Goal: Obtain resource: Download file/media

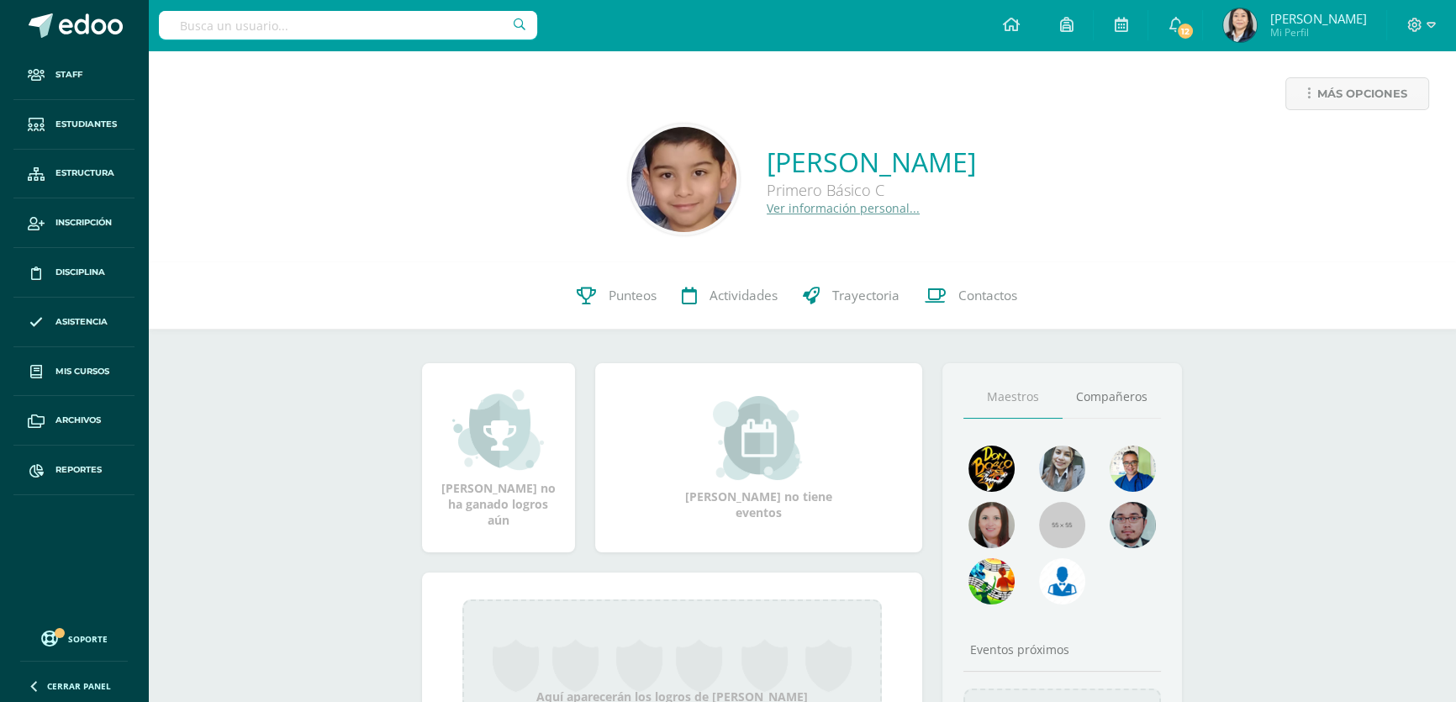
click at [408, 35] on input "text" at bounding box center [348, 25] width 378 height 29
type input "alberto antonio lopez"
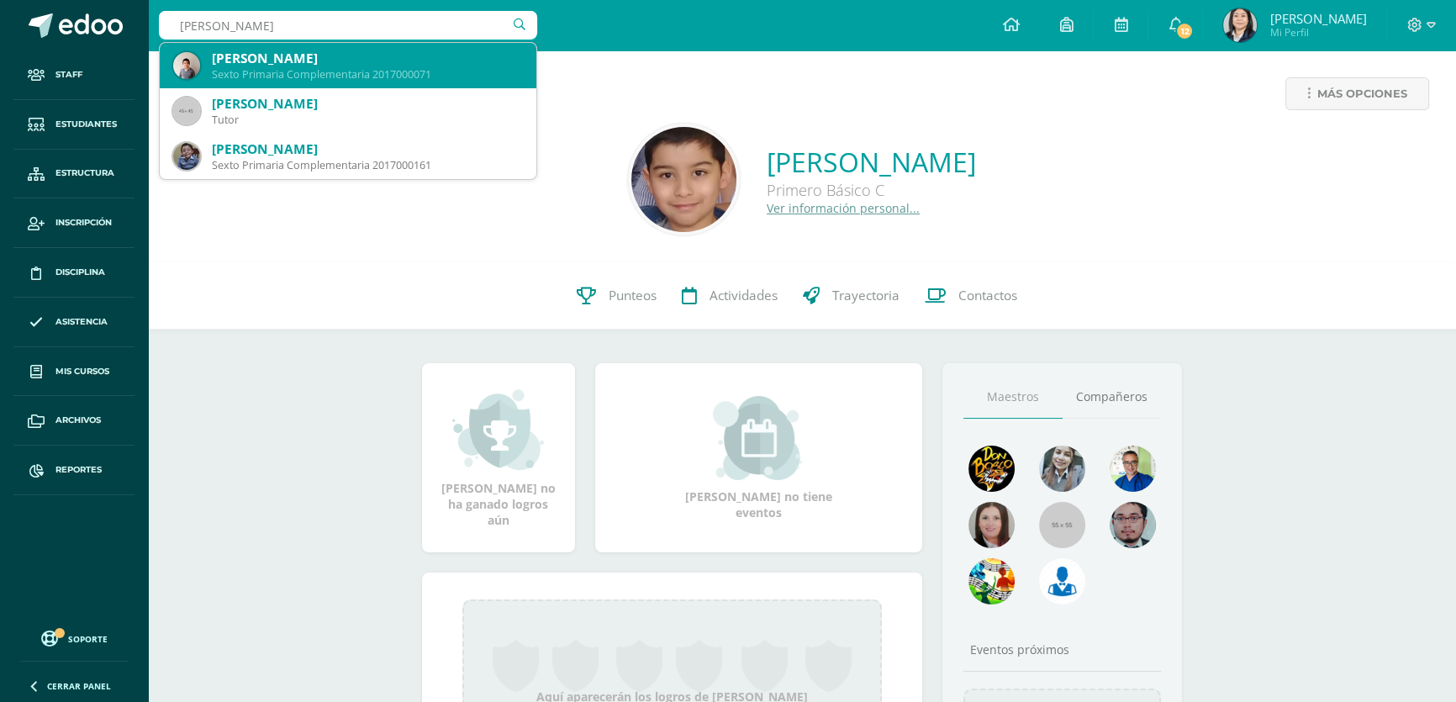
click at [406, 59] on div "Alberto Antonio López Gonzalez" at bounding box center [367, 59] width 311 height 18
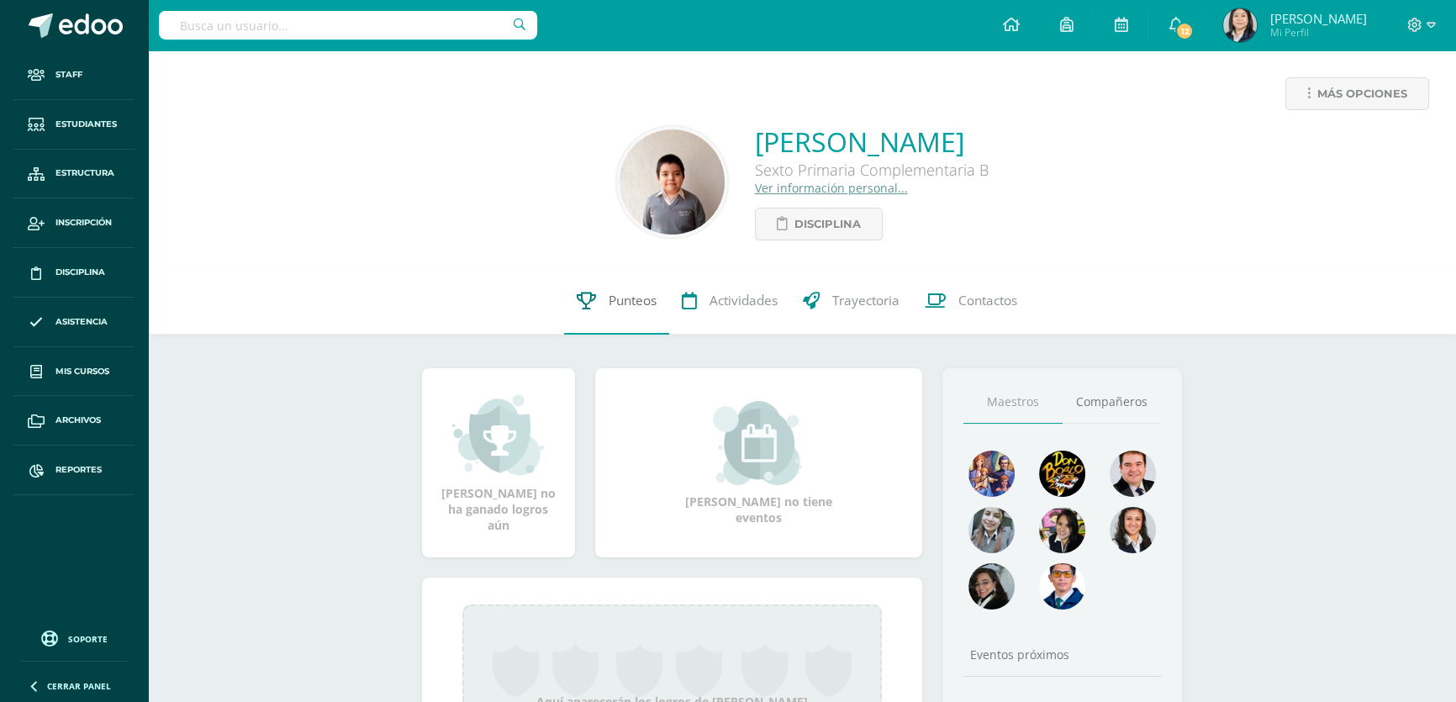
click at [630, 299] on span "Punteos" at bounding box center [632, 301] width 48 height 18
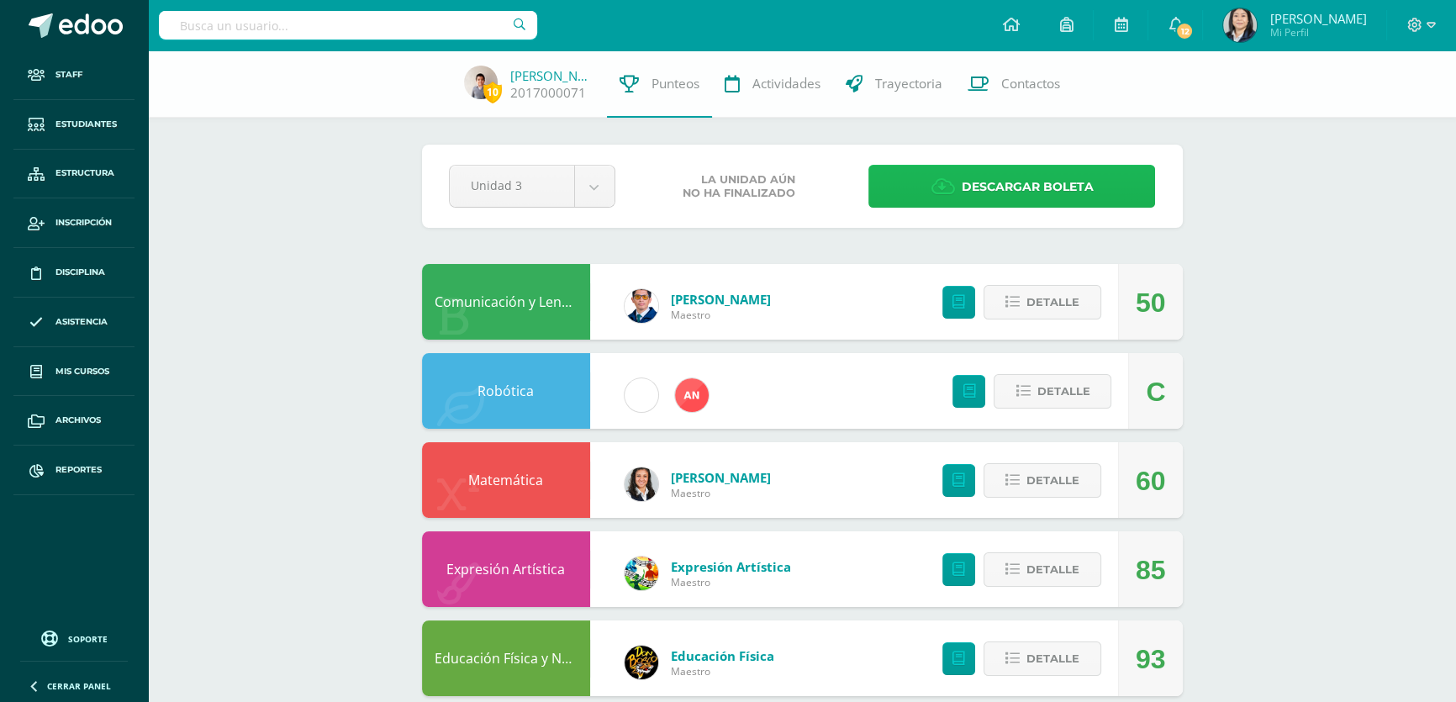
click at [997, 176] on span "Descargar boleta" at bounding box center [1027, 186] width 132 height 41
